Goal: Task Accomplishment & Management: Use online tool/utility

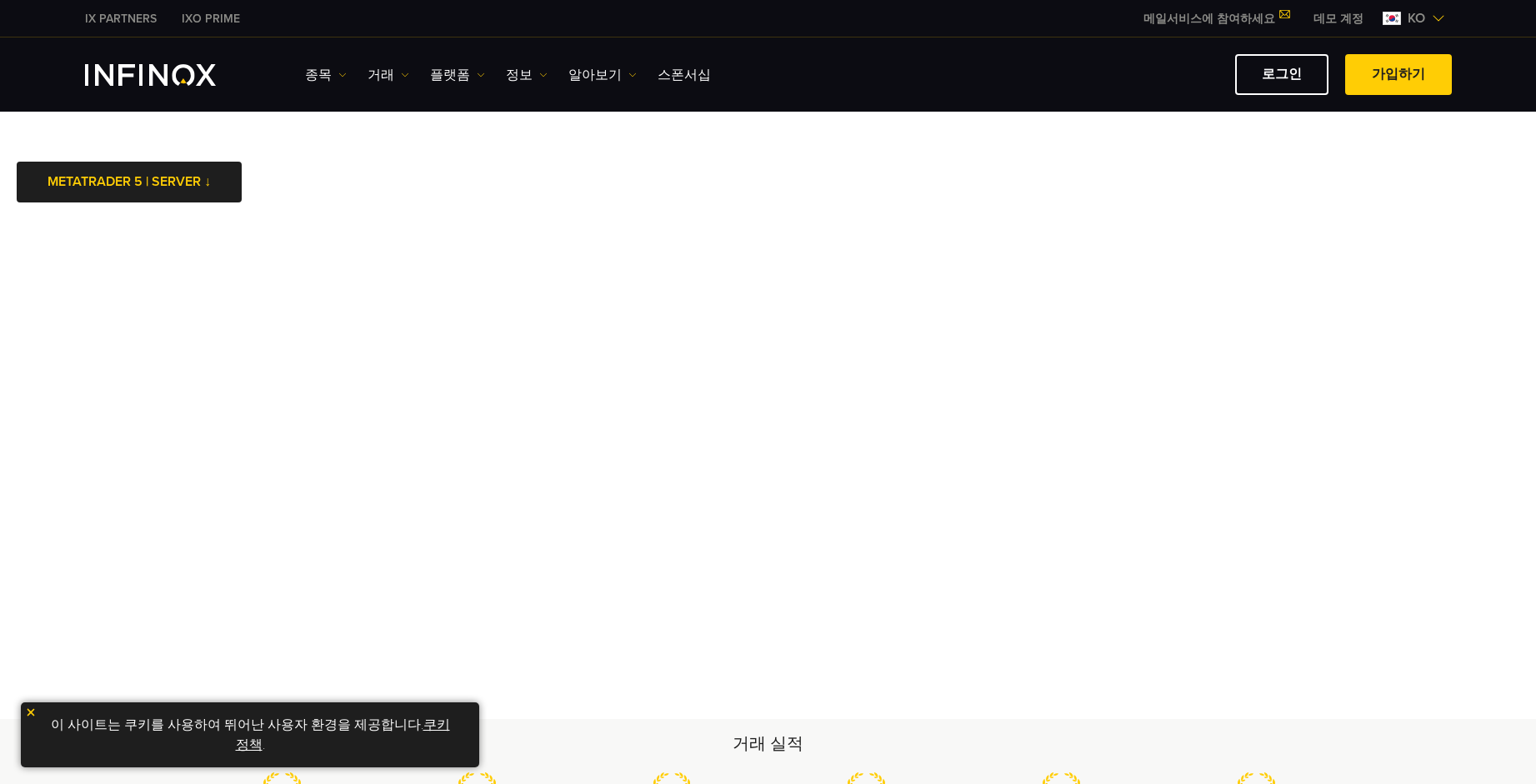
click at [1283, 73] on link "로그인" at bounding box center [1282, 75] width 93 height 41
click at [35, 716] on img at bounding box center [31, 712] width 11 height 11
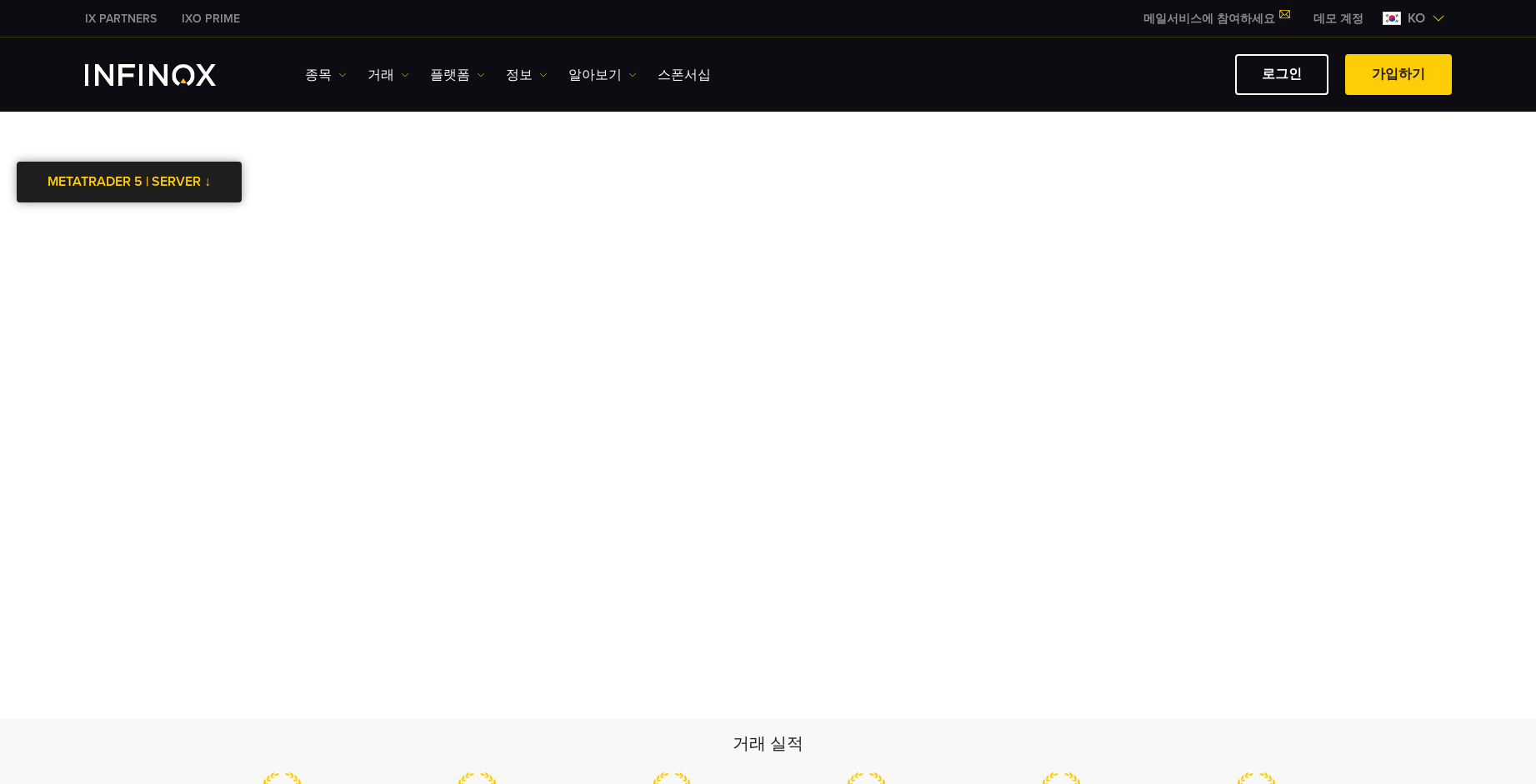
click at [129, 182] on div at bounding box center [129, 182] width 0 height 0
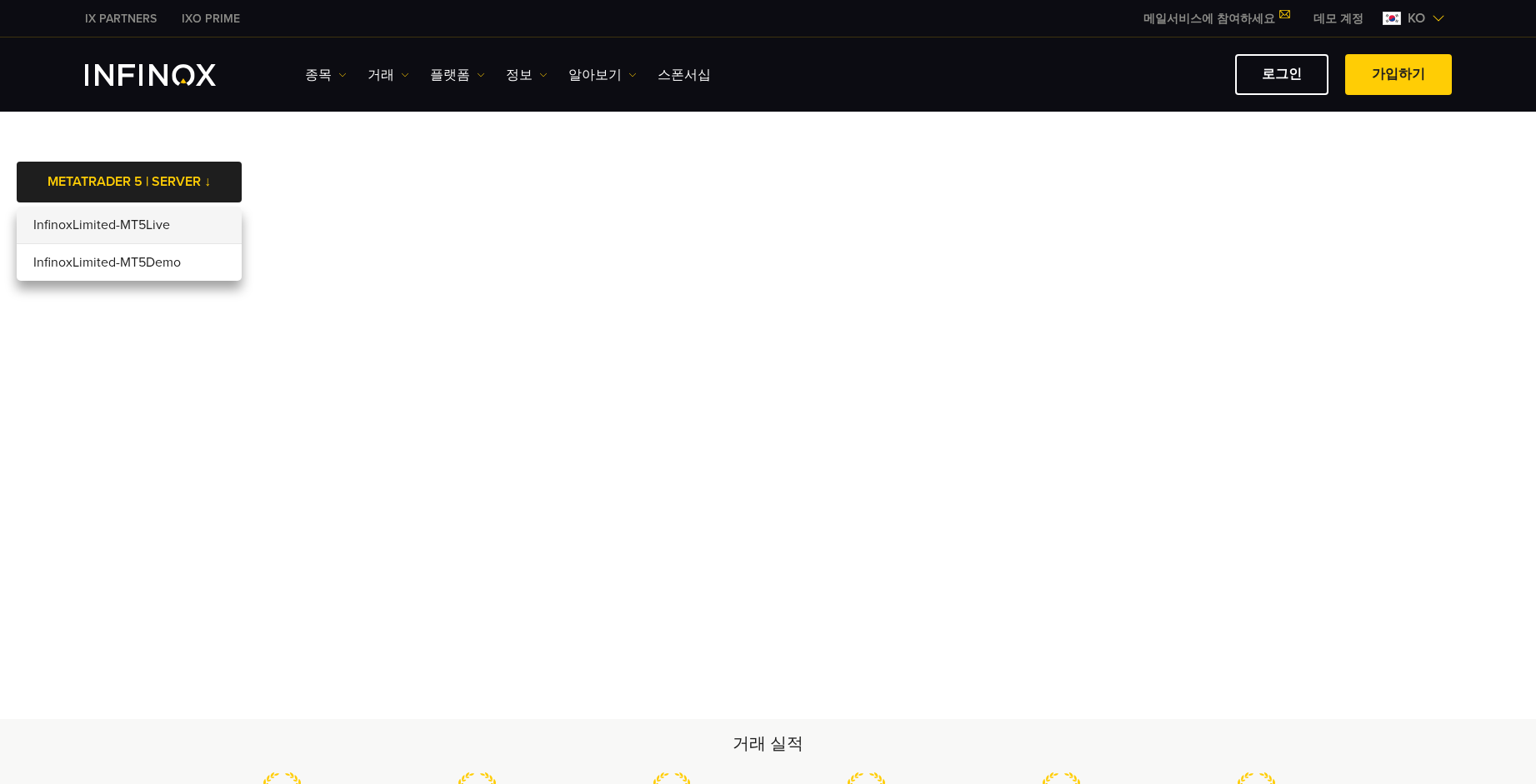
click at [208, 231] on li "InfinoxLimited-MT5Live" at bounding box center [129, 225] width 225 height 37
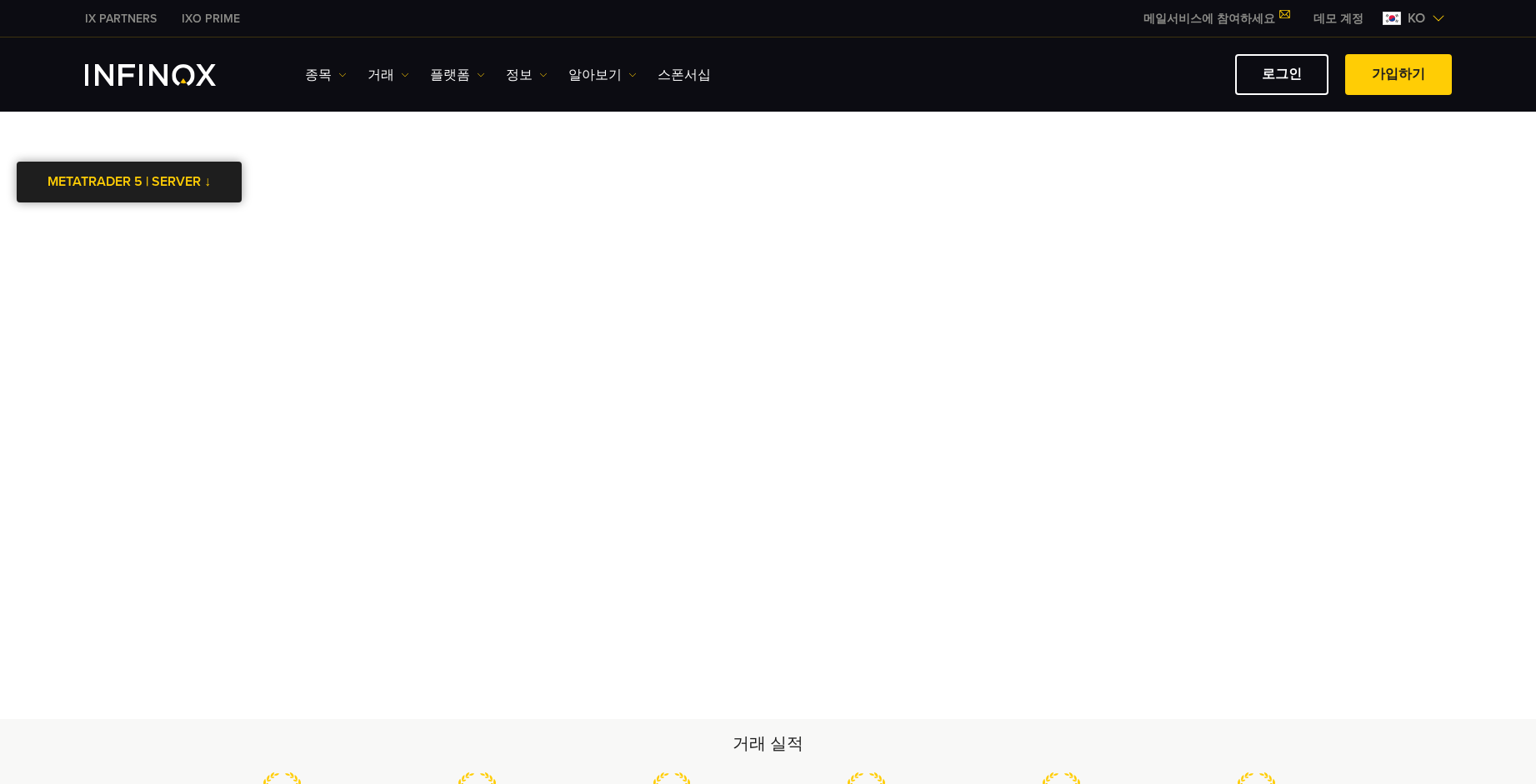
click at [194, 182] on link "METATRADER 5 | SERVER ↓" at bounding box center [129, 182] width 225 height 41
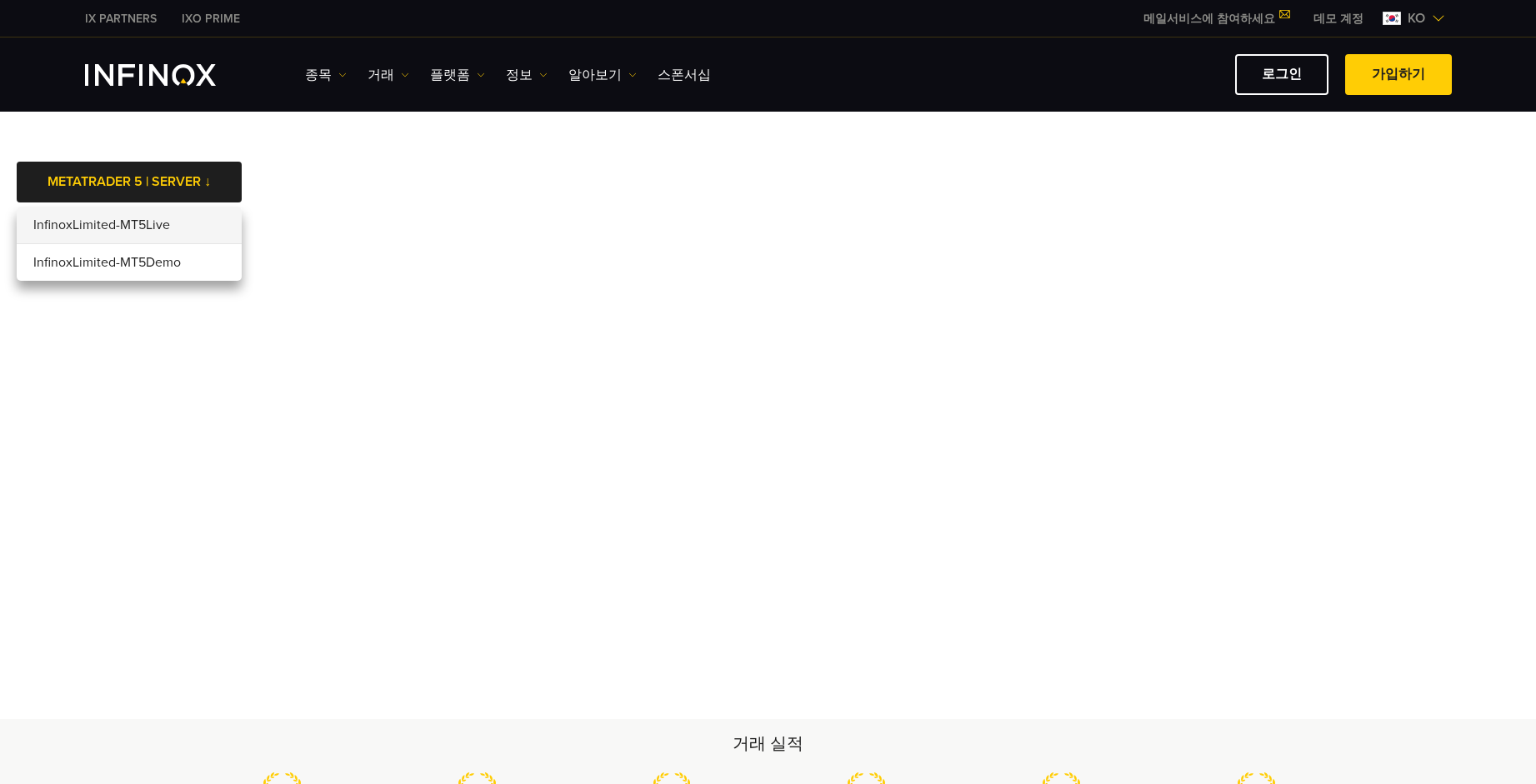
click at [194, 226] on li "InfinoxLimited-MT5Live" at bounding box center [129, 225] width 225 height 37
